Goal: Use online tool/utility: Utilize a website feature to perform a specific function

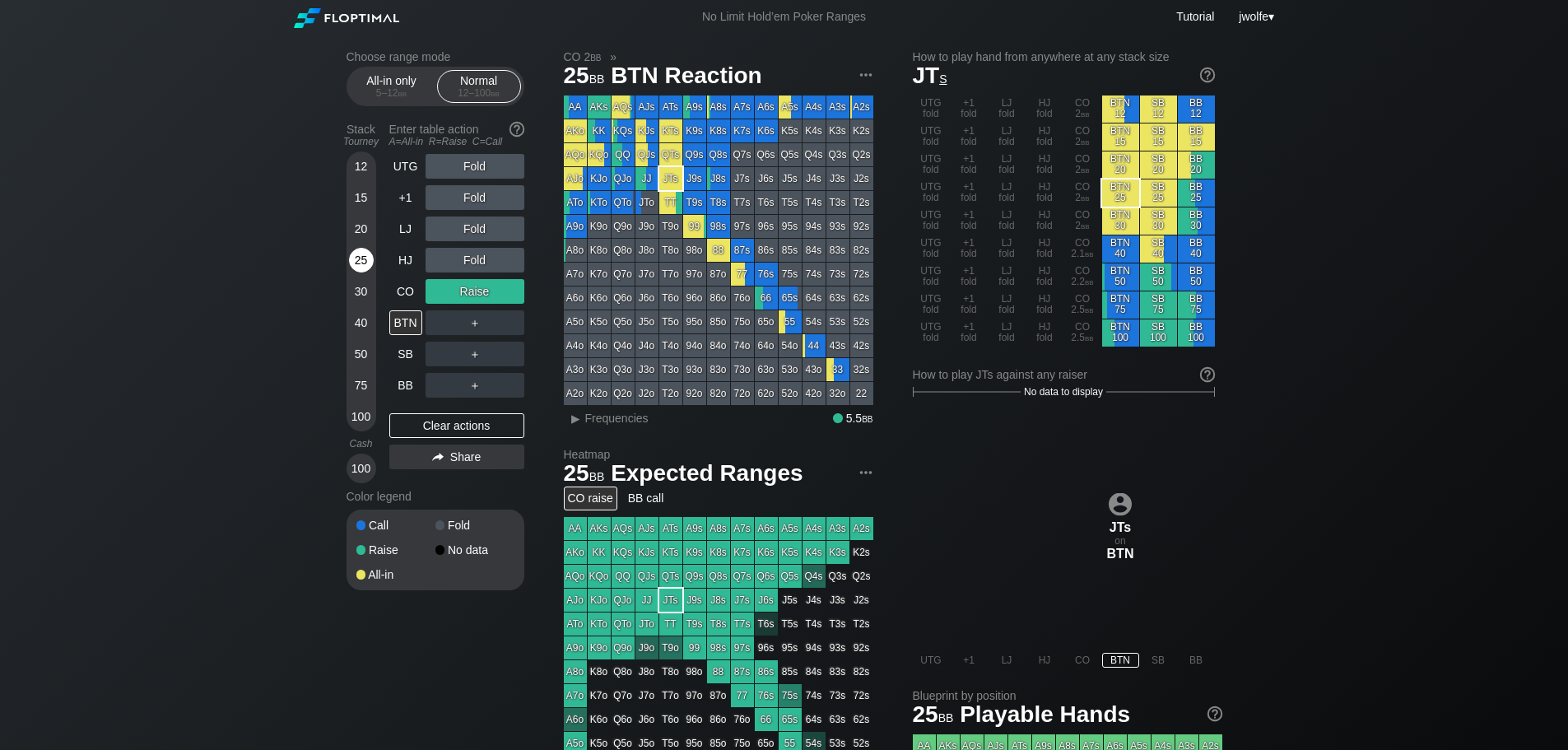
click at [366, 259] on div "25" at bounding box center [361, 260] width 25 height 25
click at [471, 291] on div "R ✕" at bounding box center [474, 291] width 32 height 25
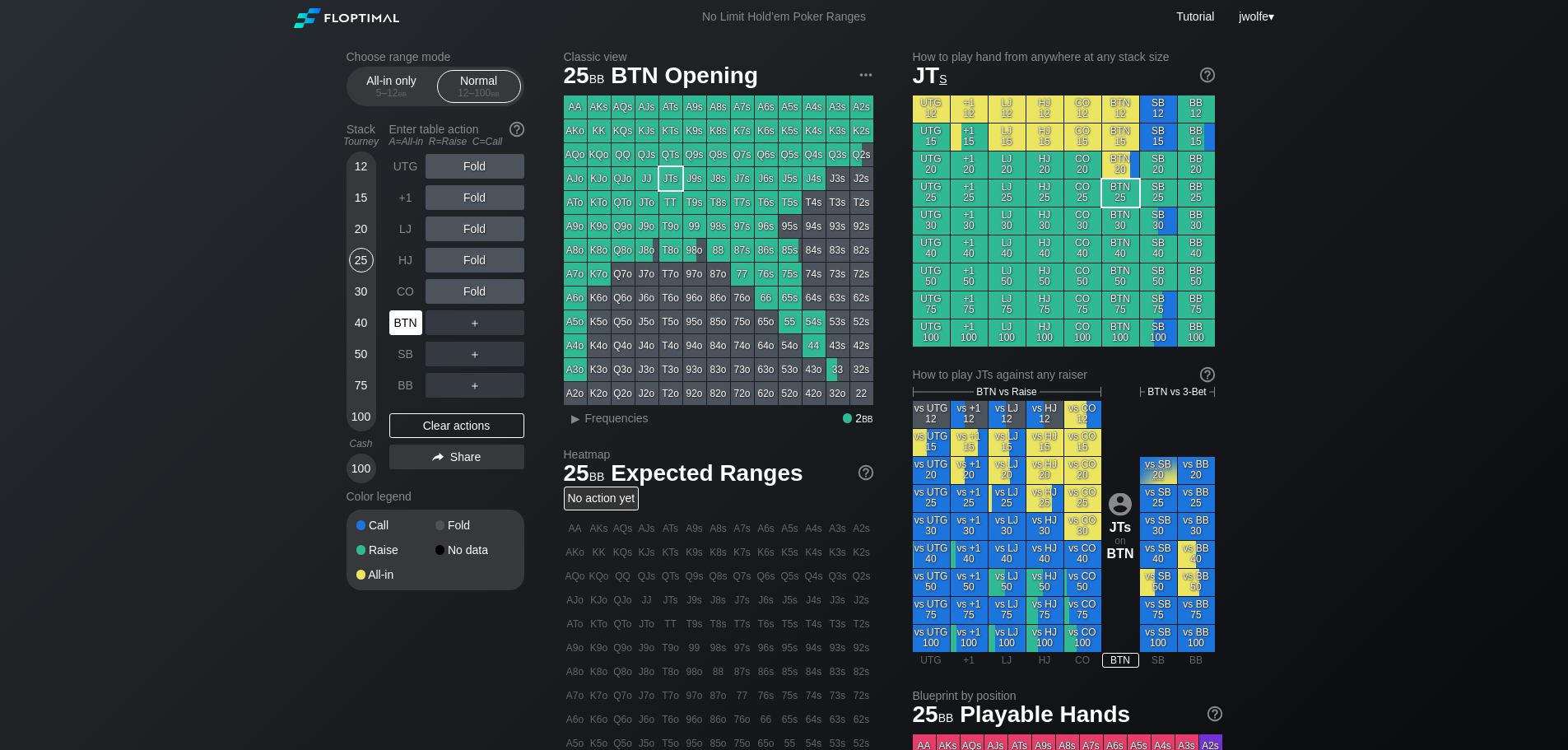
click at [400, 319] on div "BTN" at bounding box center [405, 323] width 33 height 25
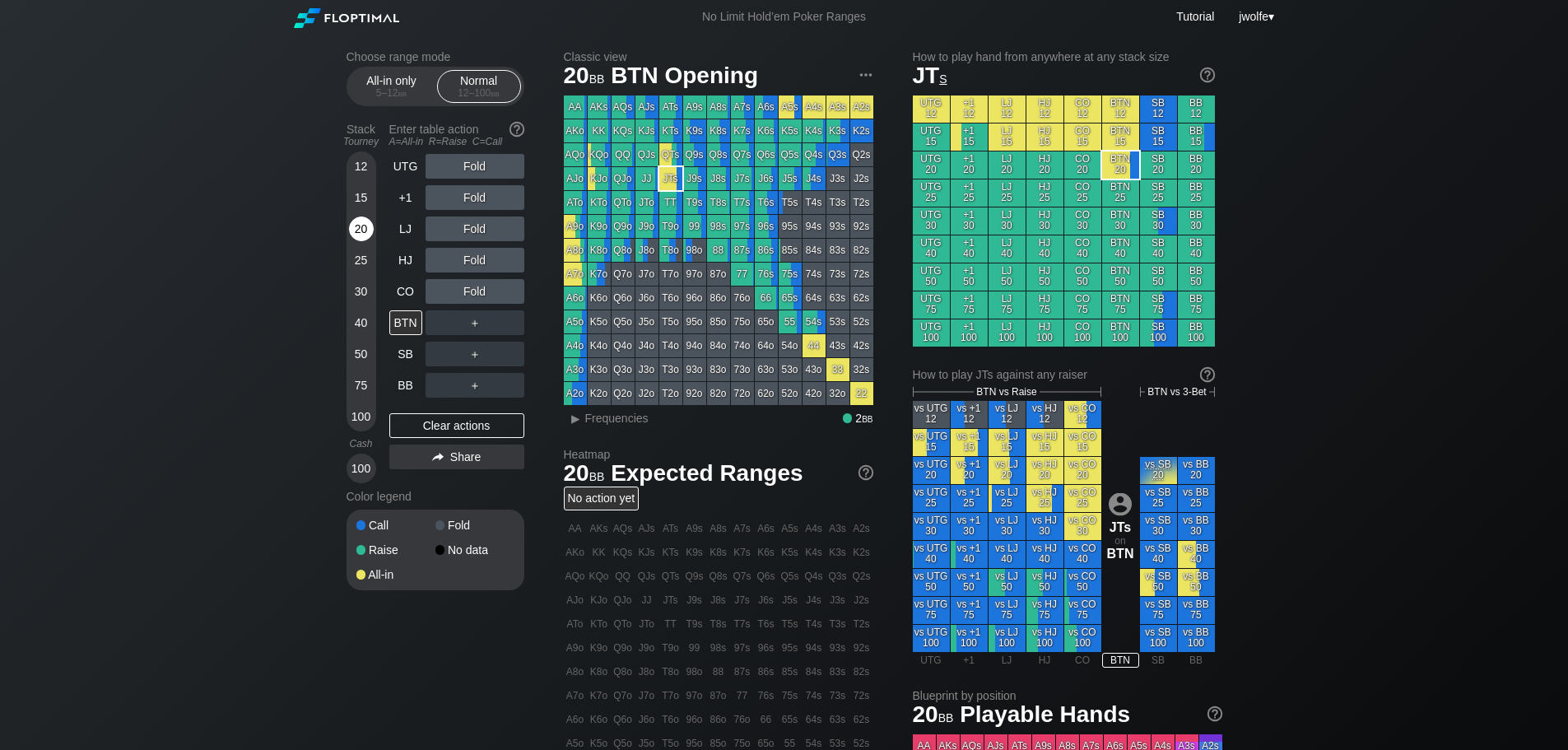
click at [359, 229] on div "20" at bounding box center [361, 229] width 25 height 25
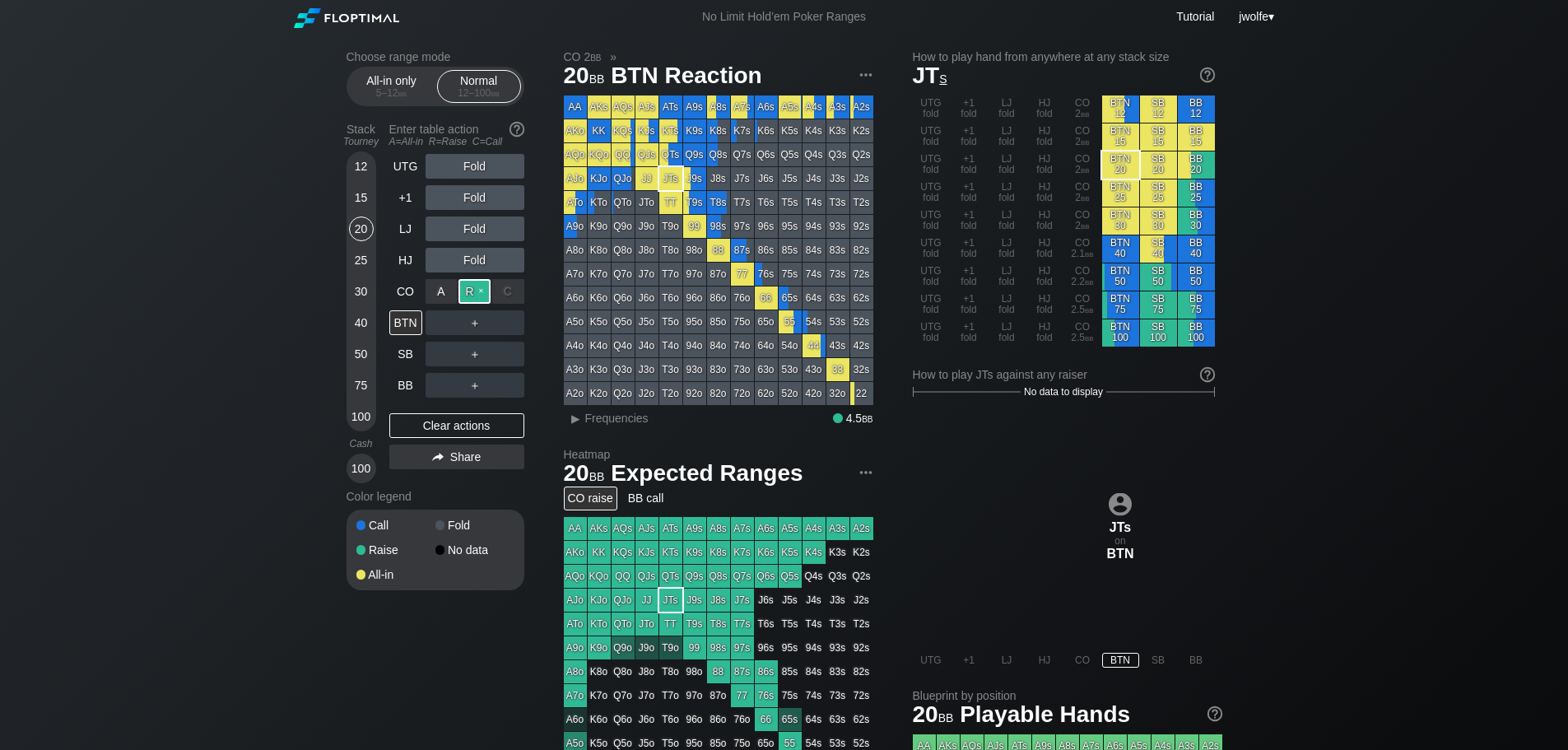
click at [476, 290] on div "R ✕" at bounding box center [474, 291] width 32 height 25
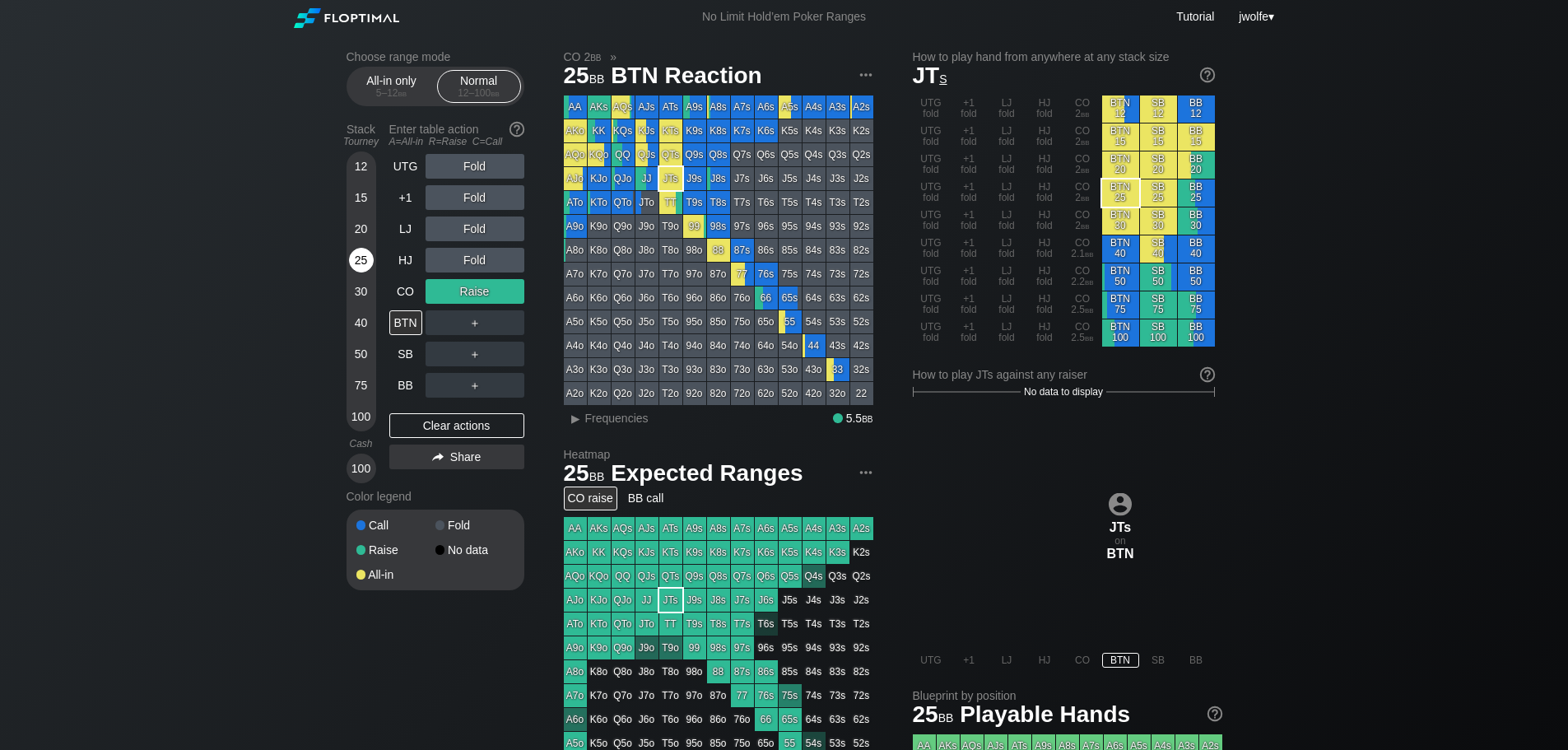
click at [364, 257] on div "25" at bounding box center [361, 260] width 25 height 25
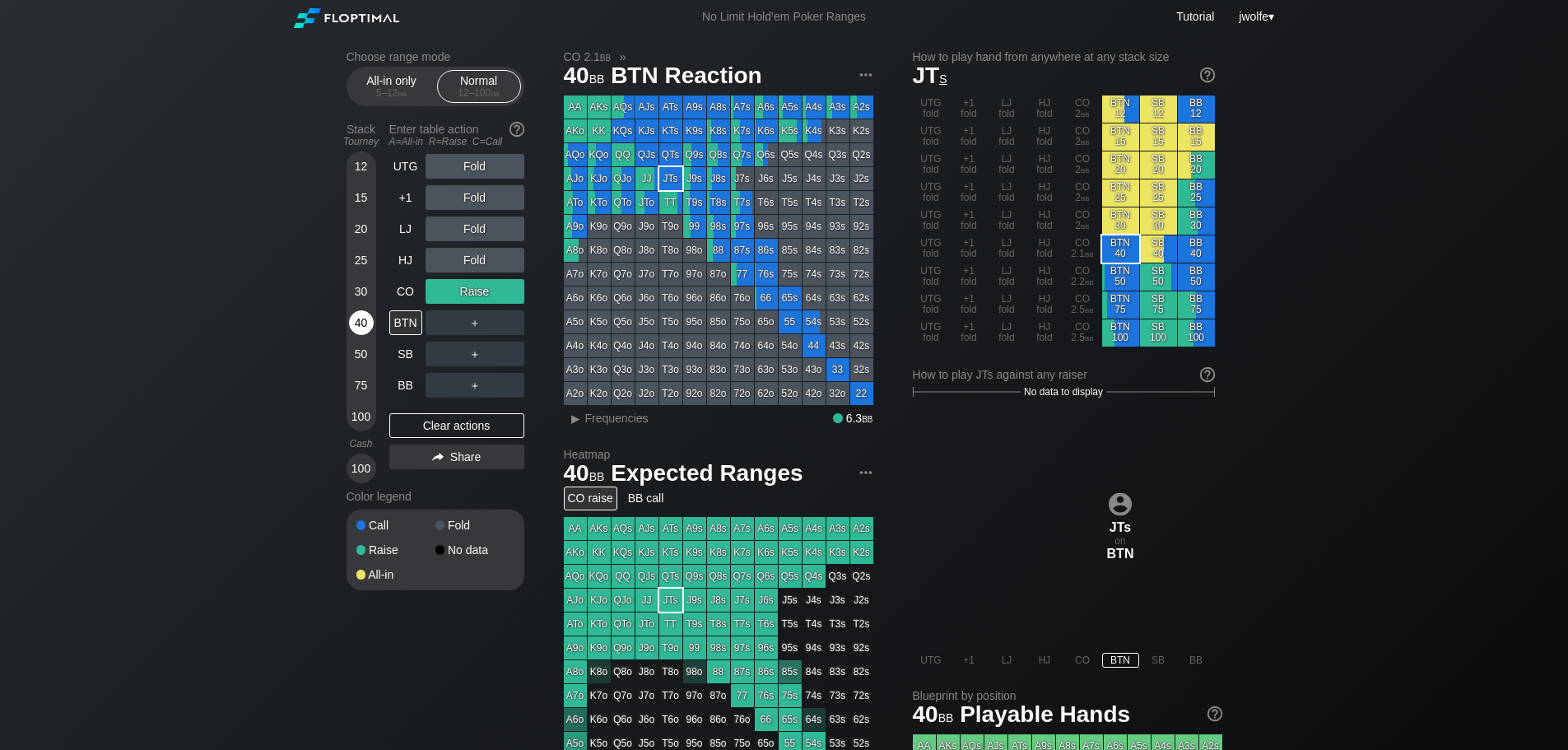
click at [354, 318] on div "40" at bounding box center [361, 323] width 25 height 25
click at [452, 431] on div "Clear actions" at bounding box center [456, 425] width 135 height 25
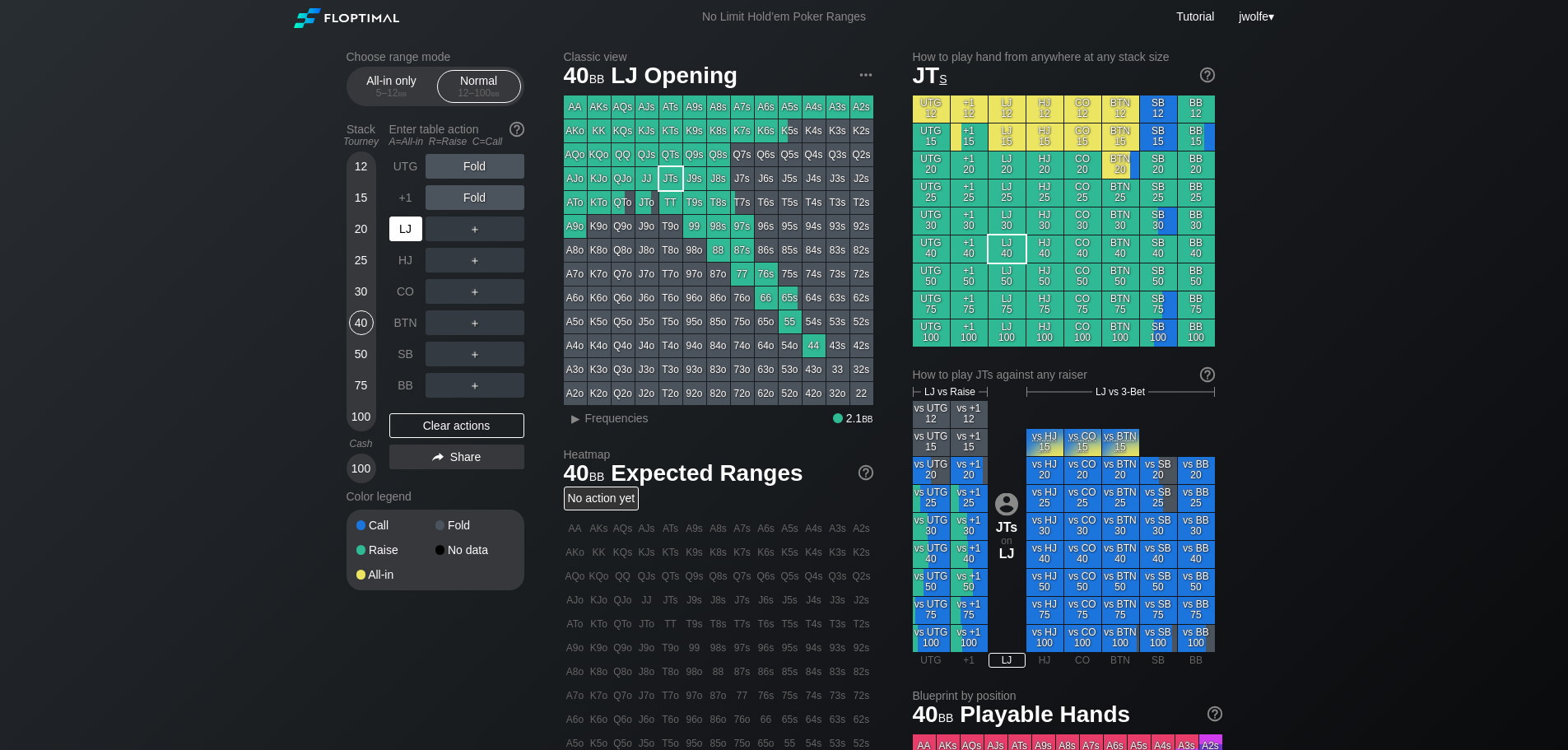
click at [410, 232] on div "LJ" at bounding box center [405, 229] width 33 height 25
